Goal: Task Accomplishment & Management: Manage account settings

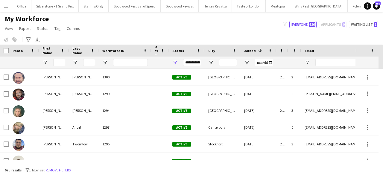
scroll to position [62, 0]
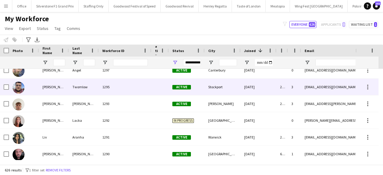
scroll to position [61, 0]
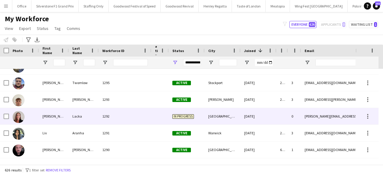
click at [109, 117] on div "1292" at bounding box center [125, 116] width 53 height 16
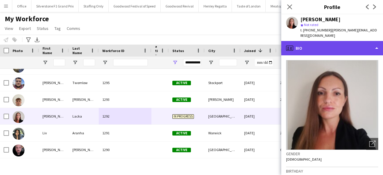
click at [314, 41] on div "profile Bio" at bounding box center [332, 48] width 102 height 14
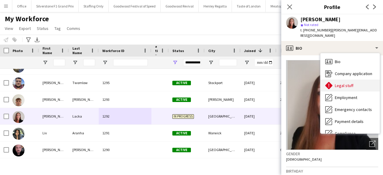
click at [350, 83] on div "Legal stuff Legal stuff" at bounding box center [350, 86] width 59 height 12
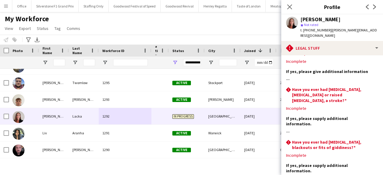
scroll to position [91, 0]
click at [289, 7] on icon "Close pop-in" at bounding box center [290, 7] width 6 height 6
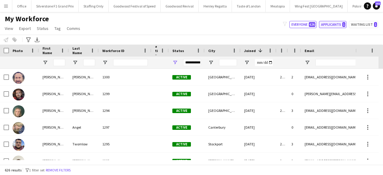
click at [334, 25] on button "Applicants 1" at bounding box center [333, 24] width 28 height 7
type input "**********"
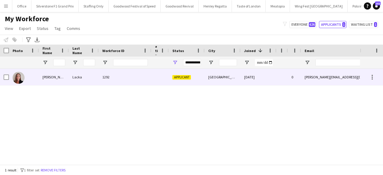
click at [221, 73] on div "[GEOGRAPHIC_DATA]" at bounding box center [223, 77] width 36 height 16
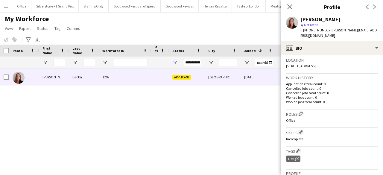
scroll to position [129, 0]
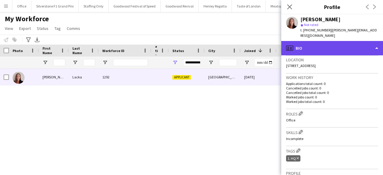
click at [313, 41] on div "profile Bio" at bounding box center [332, 48] width 102 height 14
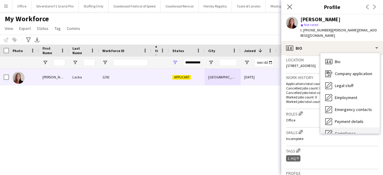
click at [341, 128] on div "Compliance Compliance" at bounding box center [350, 134] width 59 height 12
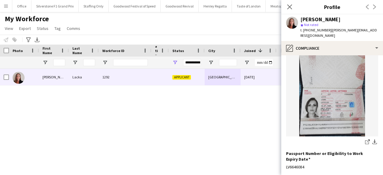
scroll to position [60, 0]
click at [365, 140] on icon "share-external-link-1" at bounding box center [367, 142] width 5 height 5
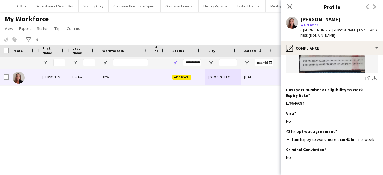
scroll to position [137, 0]
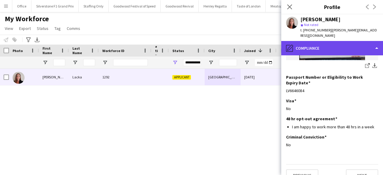
click at [343, 41] on div "pencil4 Compliance" at bounding box center [332, 48] width 102 height 14
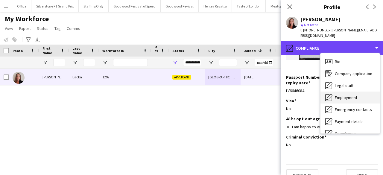
scroll to position [44, 0]
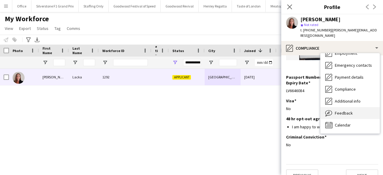
click at [346, 111] on span "Feedback" at bounding box center [344, 113] width 18 height 5
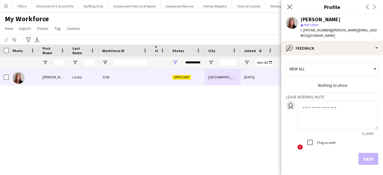
click at [346, 107] on textarea at bounding box center [338, 115] width 81 height 28
type textarea "**********"
click at [365, 153] on button "Save" at bounding box center [369, 159] width 20 height 12
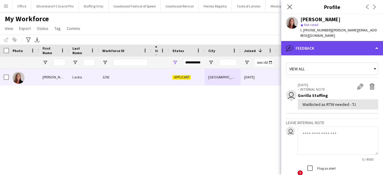
click at [318, 44] on div "bubble-pencil Feedback" at bounding box center [332, 48] width 102 height 14
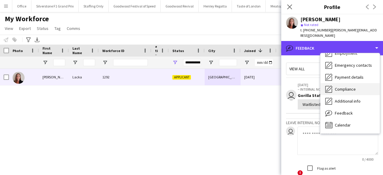
scroll to position [0, 0]
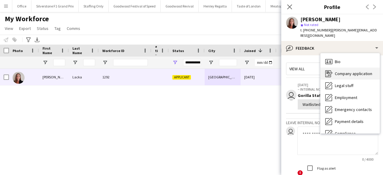
click at [345, 71] on span "Company application" at bounding box center [353, 73] width 37 height 5
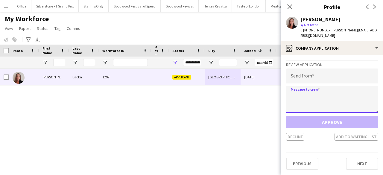
click at [325, 92] on textarea at bounding box center [332, 99] width 92 height 27
paste textarea "**********"
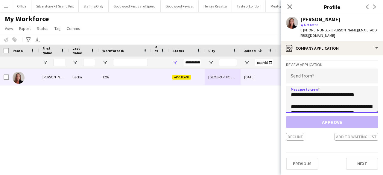
scroll to position [46, 0]
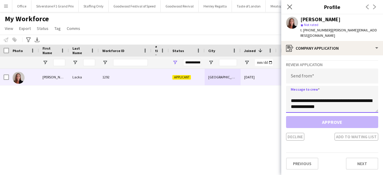
type textarea "**********"
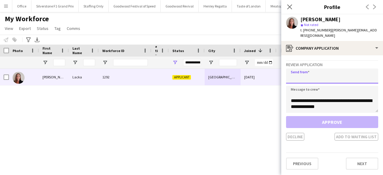
click at [305, 72] on input "email" at bounding box center [332, 76] width 92 height 15
paste input "**********"
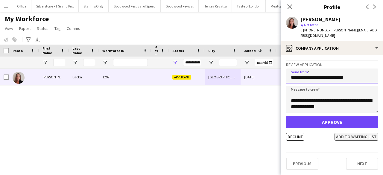
type input "**********"
click at [360, 134] on button "Add to waiting list" at bounding box center [357, 137] width 44 height 8
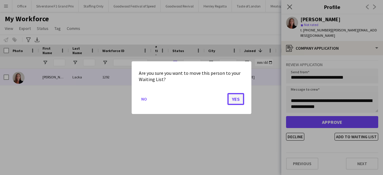
click at [239, 102] on button "Yes" at bounding box center [236, 99] width 17 height 12
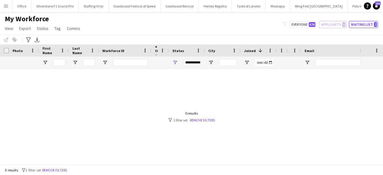
click at [360, 22] on button "Waiting list 2" at bounding box center [363, 24] width 29 height 7
type input "**********"
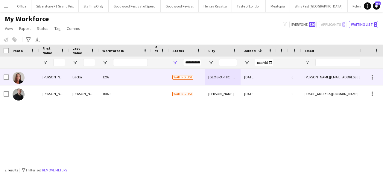
click at [252, 78] on div "[DATE]" at bounding box center [259, 77] width 36 height 16
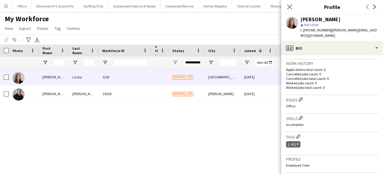
scroll to position [143, 0]
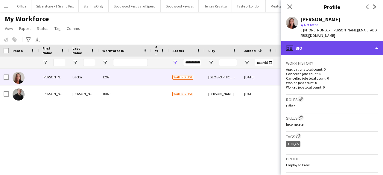
click at [312, 46] on div "profile Bio" at bounding box center [332, 48] width 102 height 14
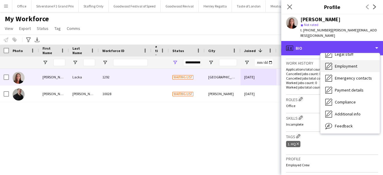
scroll to position [44, 0]
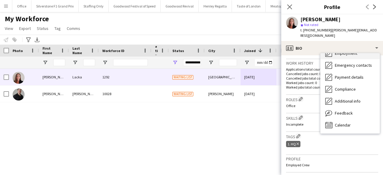
click at [341, 95] on div "Additional info Additional info" at bounding box center [350, 101] width 59 height 12
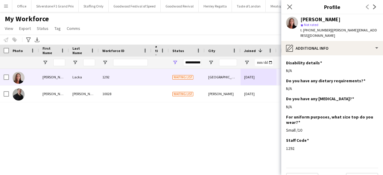
click at [341, 90] on div "Do you have any dietary requirements? Edit this field N/A" at bounding box center [332, 87] width 92 height 18
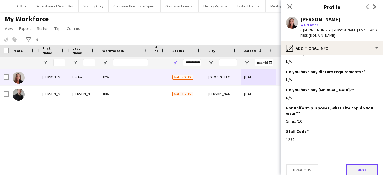
click at [351, 165] on button "Next" at bounding box center [362, 170] width 32 height 12
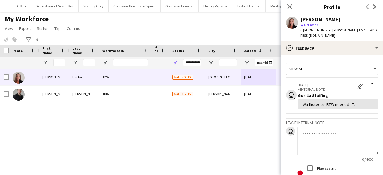
click at [251, 120] on div "Laura Lacka 1292 Waiting list Derby 12-09-2025 0 laura.lacka2@inbox.lv +4473015…" at bounding box center [180, 114] width 360 height 91
click at [293, 7] on icon "Close pop-in" at bounding box center [290, 7] width 6 height 6
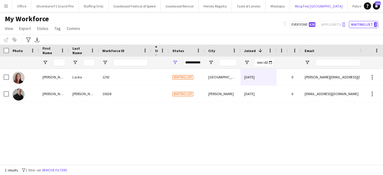
click at [293, 7] on button "Wing Fest London Close" at bounding box center [319, 6] width 58 height 12
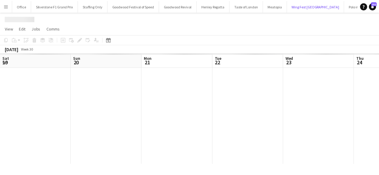
scroll to position [0, 306]
